Goal: Information Seeking & Learning: Check status

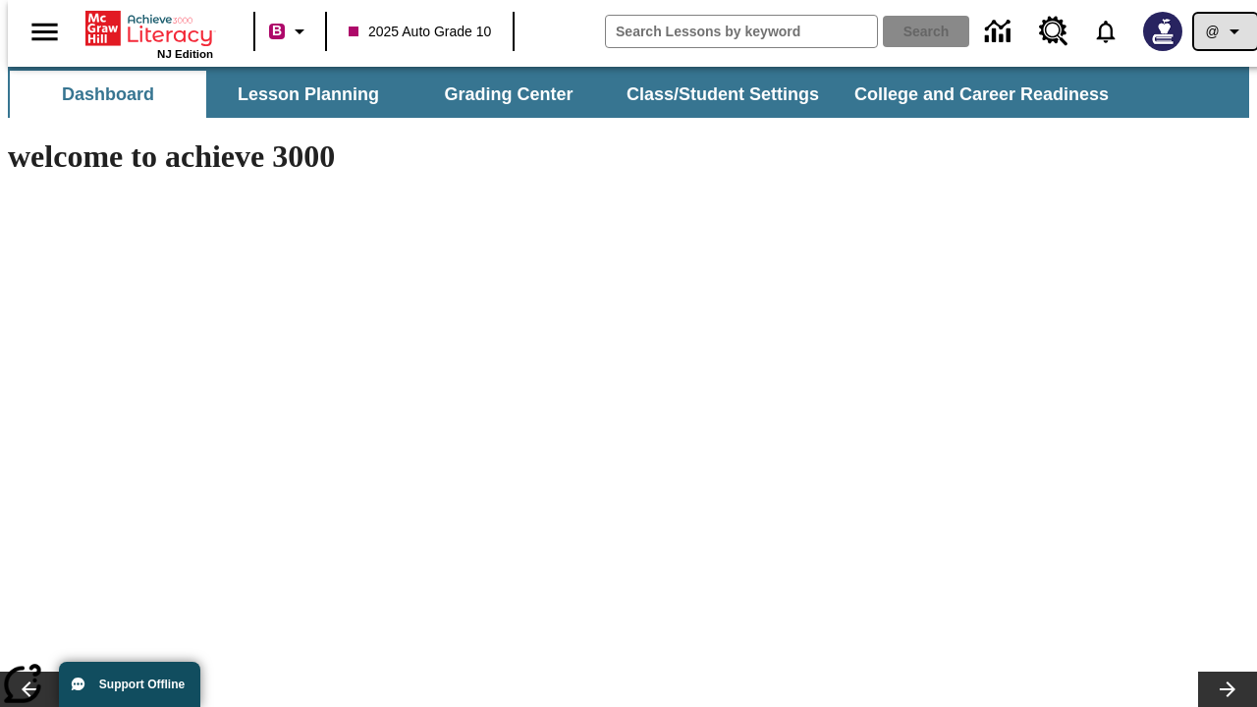
click at [1223, 31] on icon "Profile/Settings" at bounding box center [1235, 32] width 24 height 24
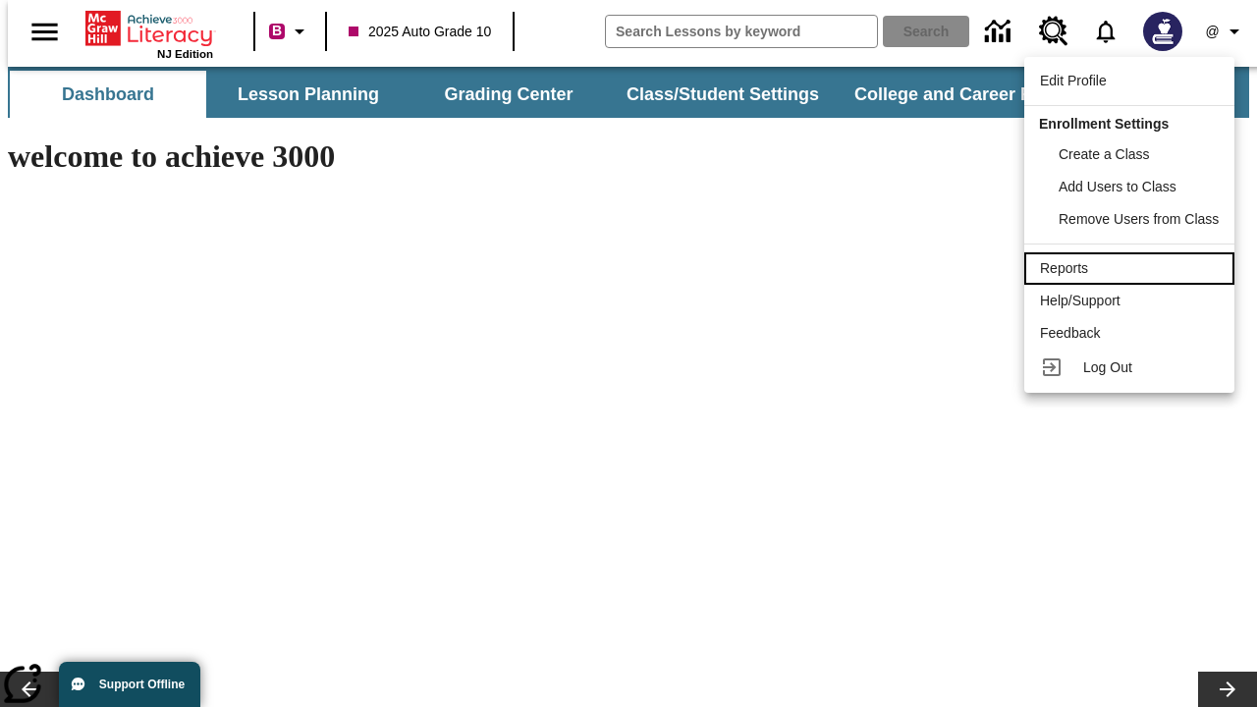
click at [1132, 268] on div "Reports" at bounding box center [1129, 268] width 179 height 21
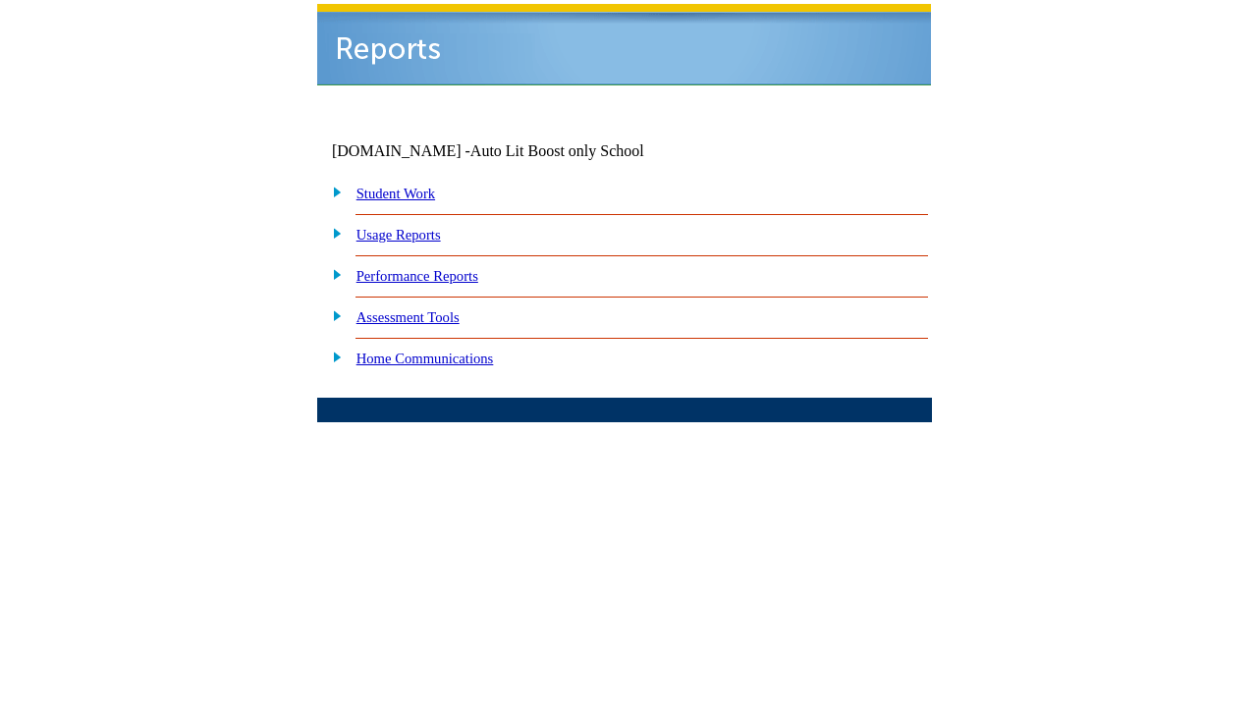
click at [437, 268] on link "Performance Reports" at bounding box center [417, 276] width 122 height 16
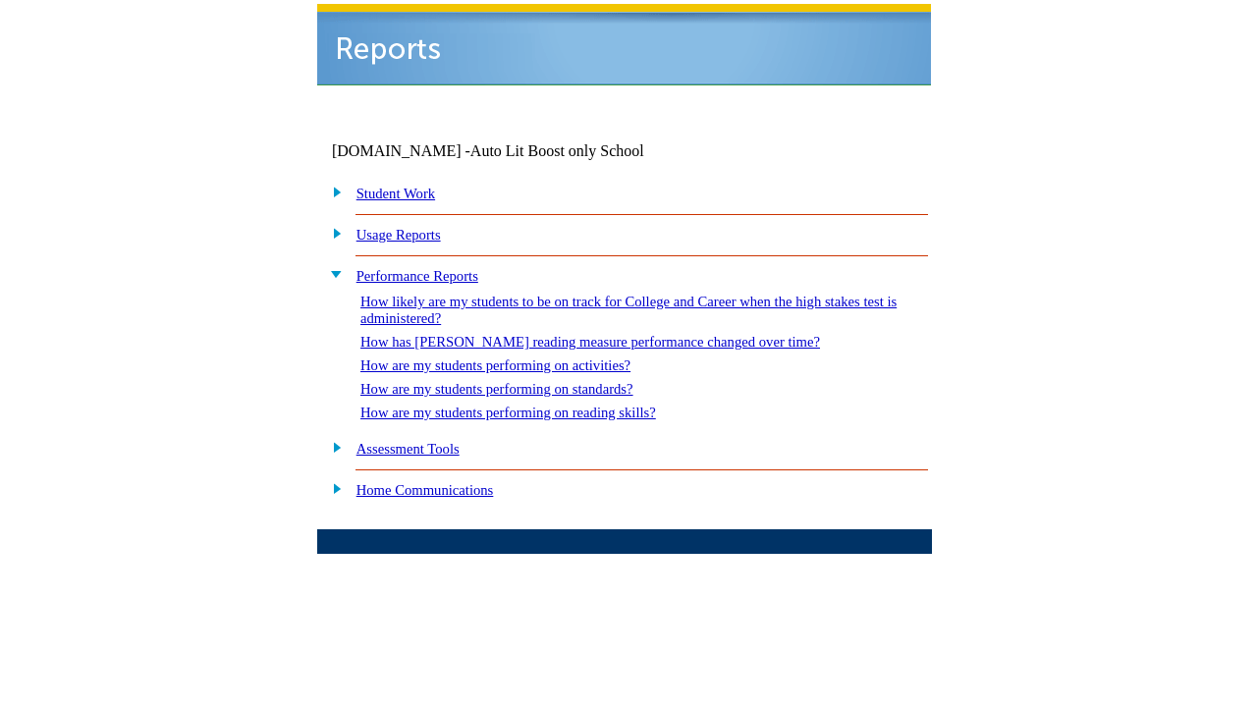
click at [527, 405] on link "How are my students performing on reading skills?" at bounding box center [508, 413] width 296 height 16
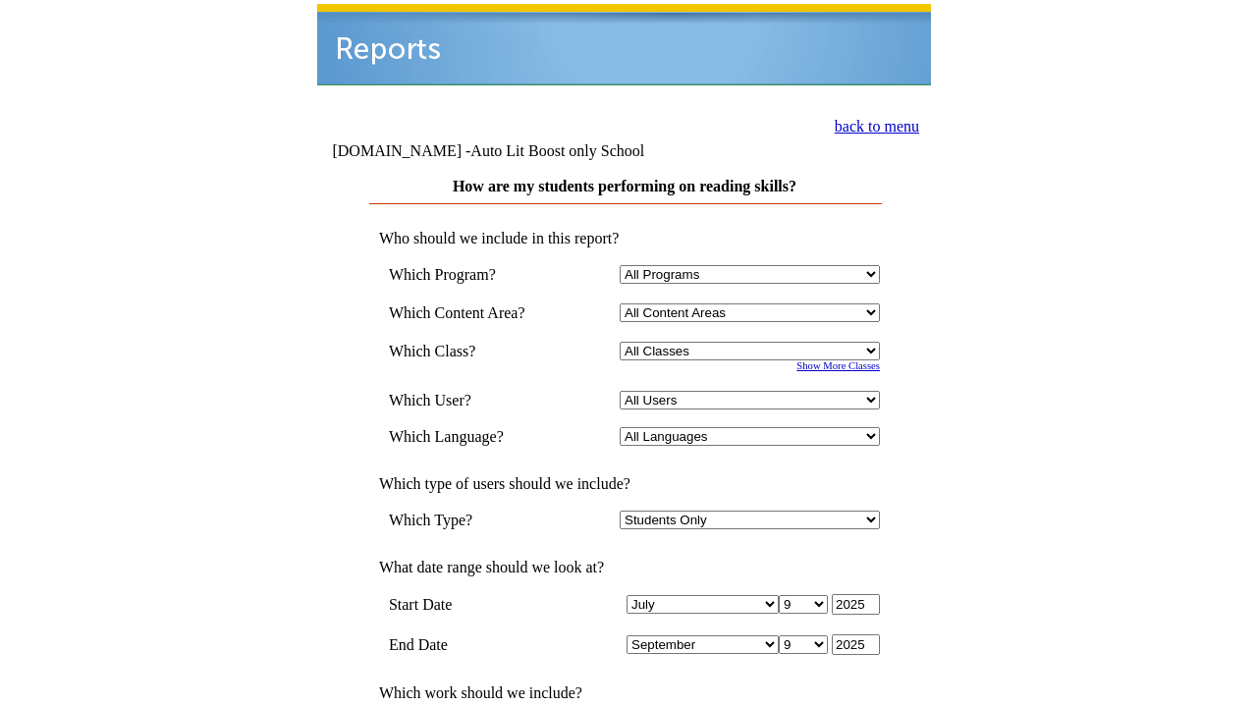
select select "4"
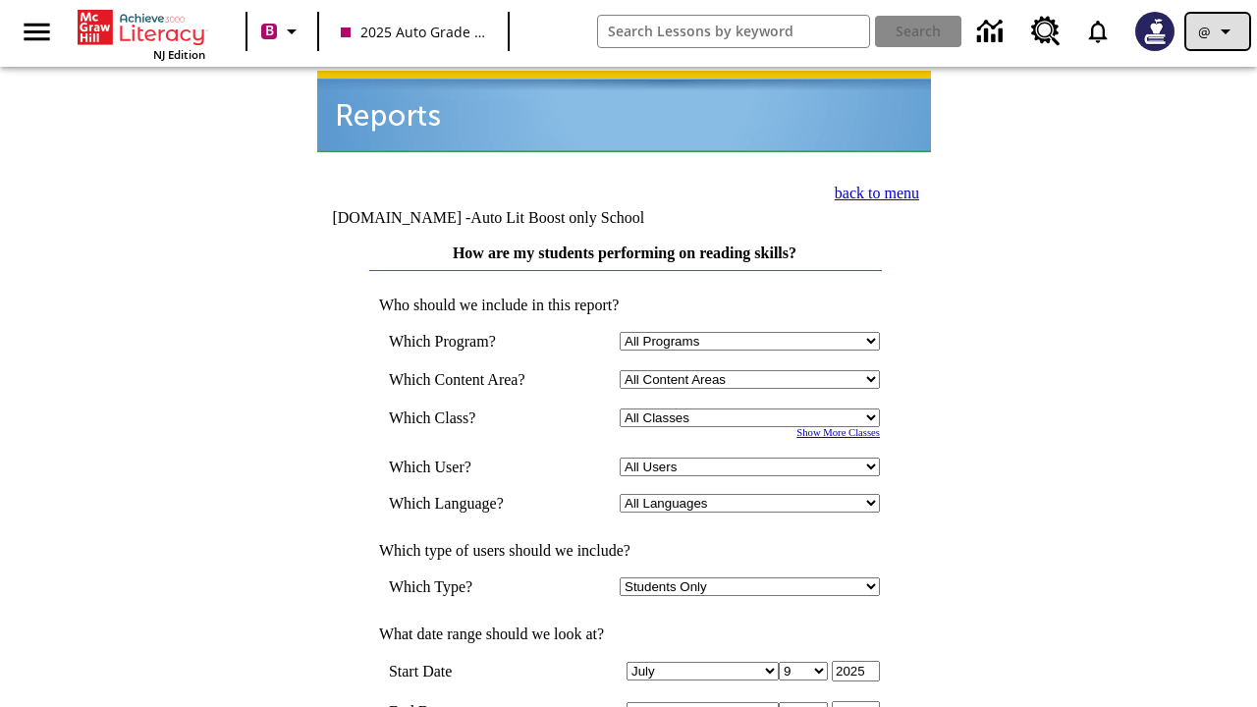
click at [1218, 31] on icon "Profile/Settings" at bounding box center [1226, 32] width 24 height 24
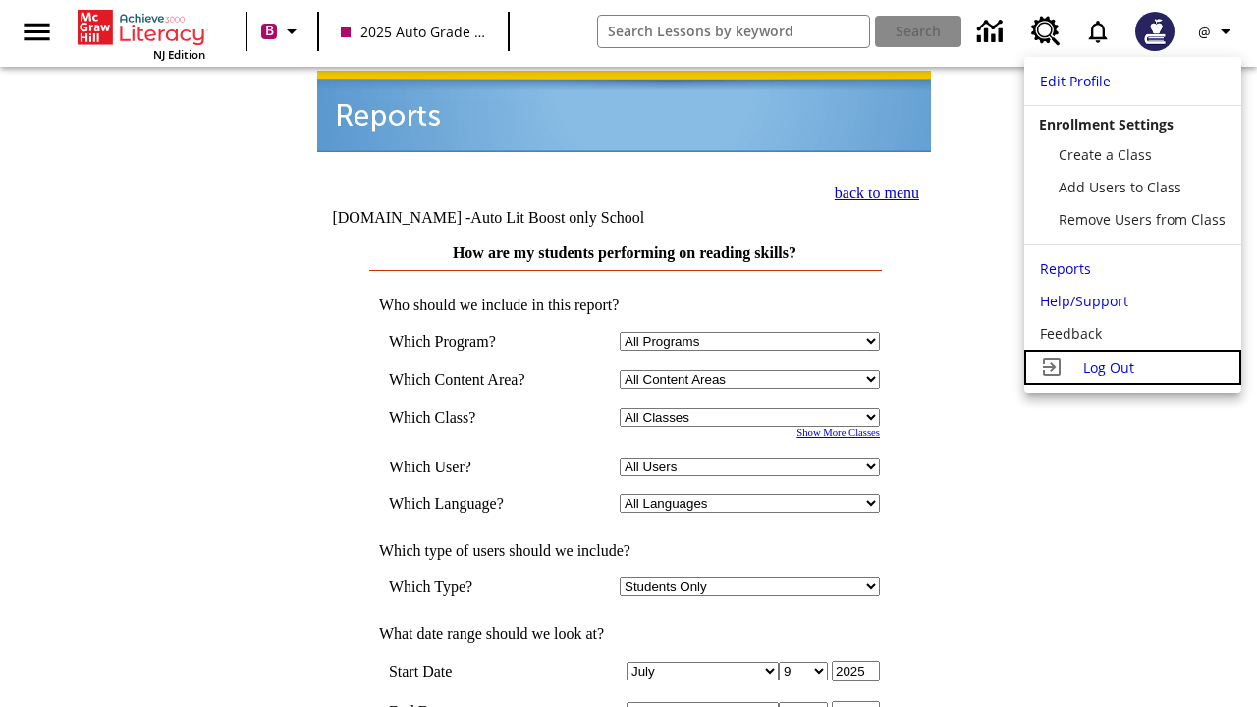
click at [1132, 367] on span "Log Out" at bounding box center [1108, 367] width 51 height 19
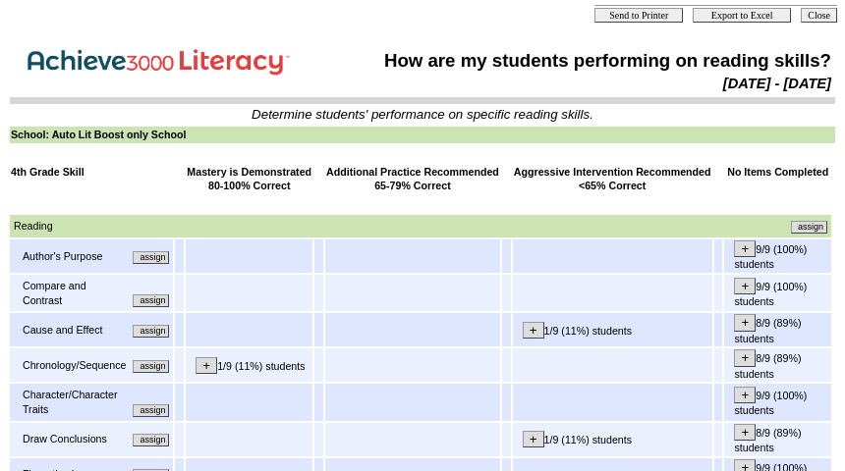
click at [158, 262] on input "assign" at bounding box center [151, 257] width 36 height 13
